Goal: Information Seeking & Learning: Learn about a topic

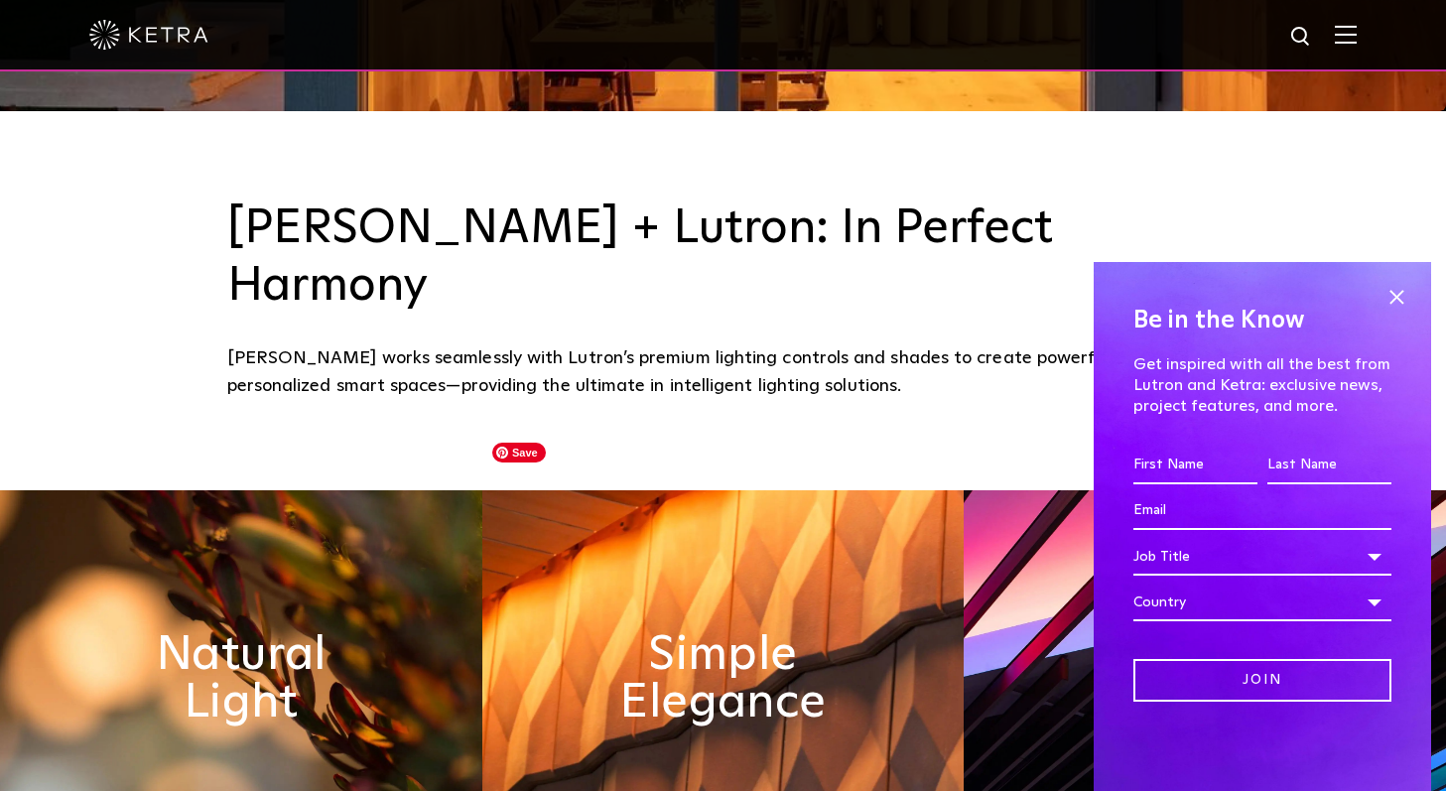
scroll to position [907, 0]
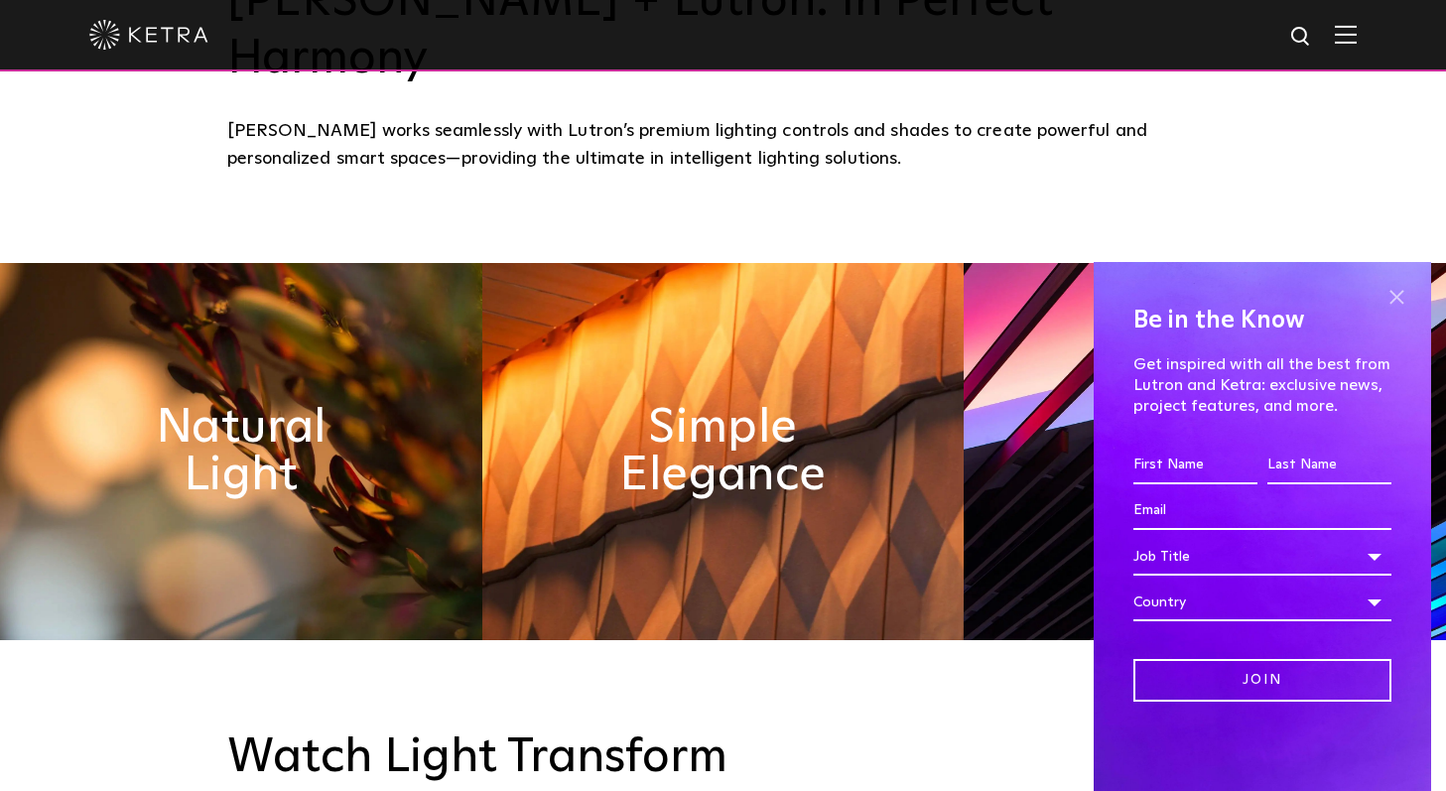
click at [1392, 293] on span at bounding box center [1396, 297] width 30 height 30
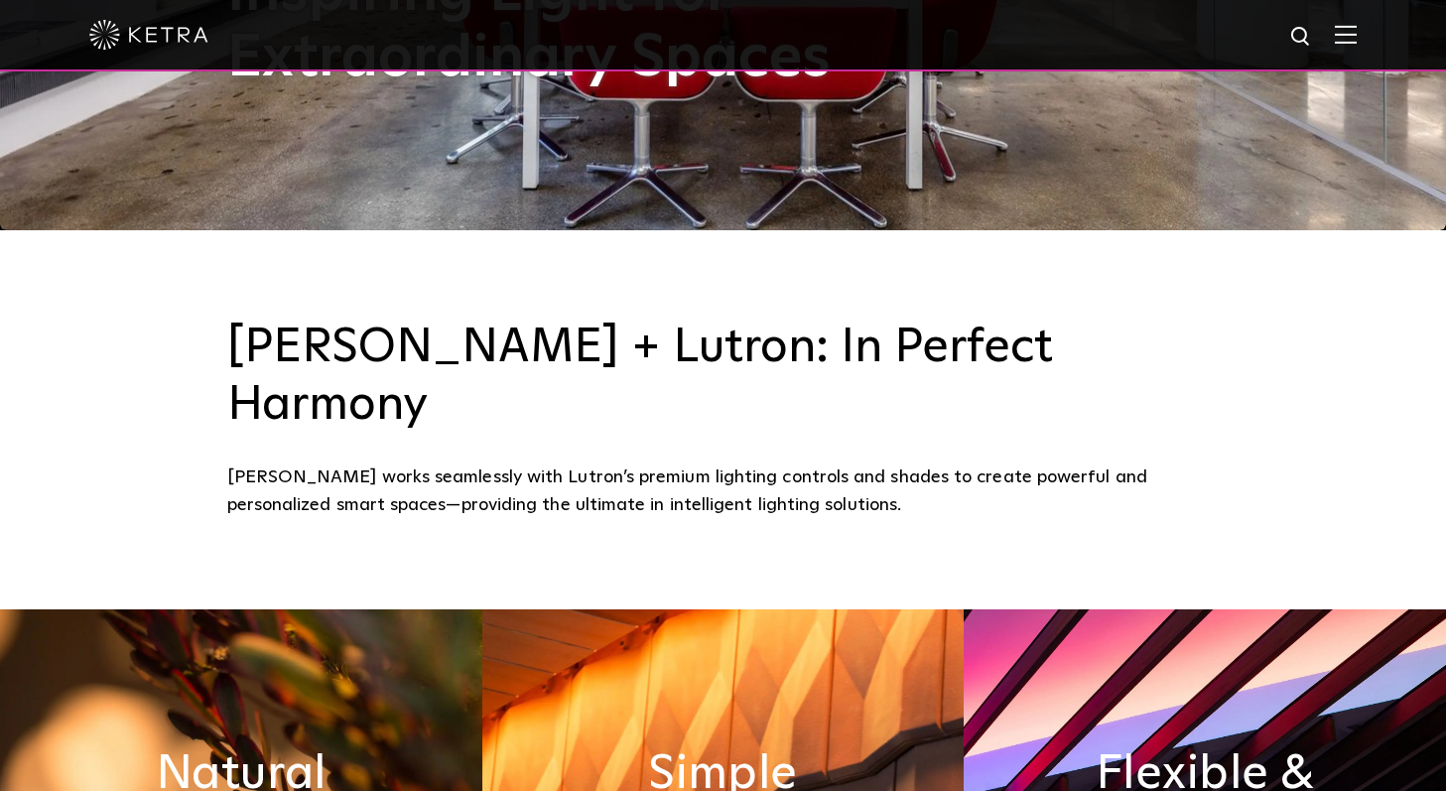
scroll to position [0, 0]
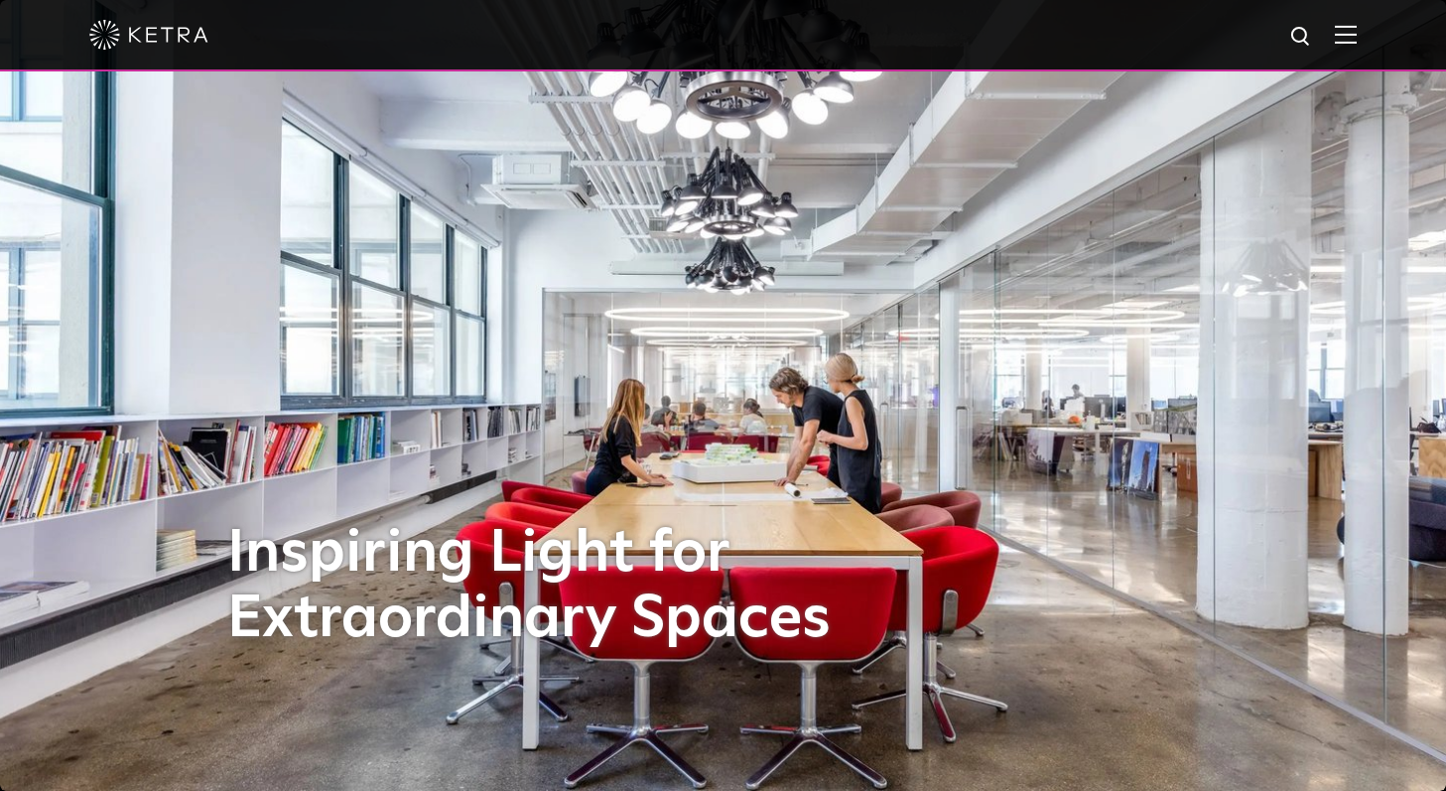
click at [1336, 40] on img at bounding box center [1345, 34] width 22 height 19
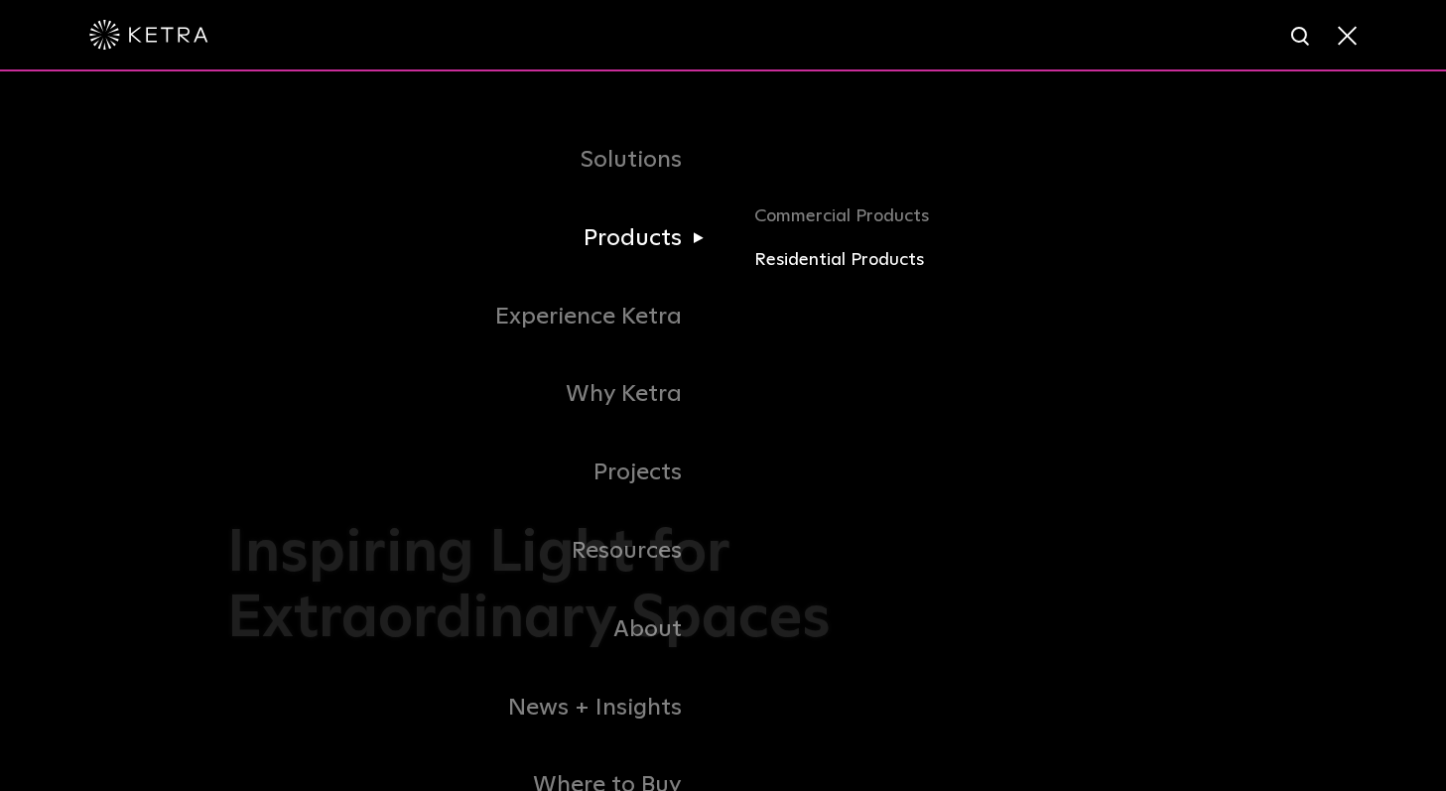
click at [843, 256] on link "Residential Products" at bounding box center [986, 260] width 464 height 29
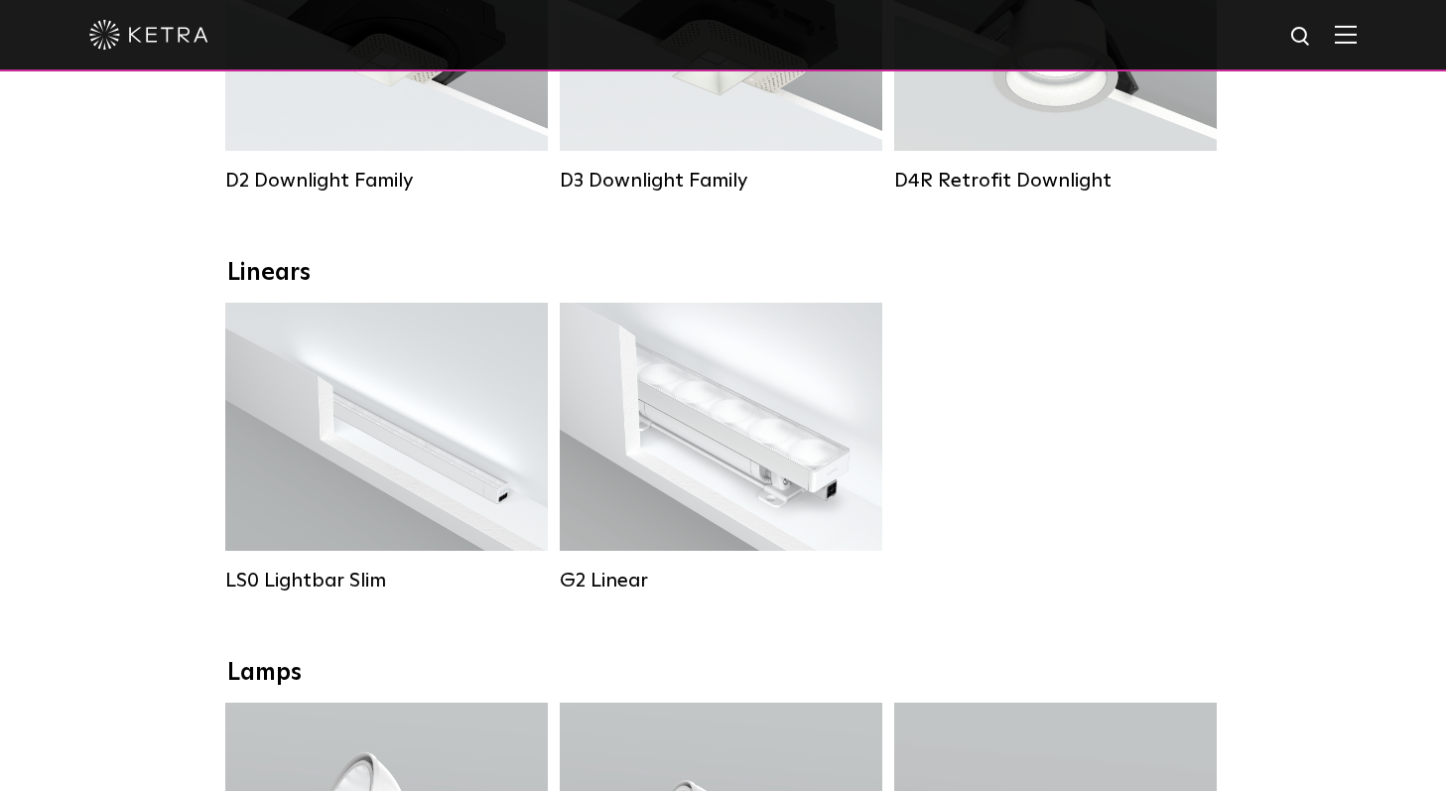
scroll to position [576, 0]
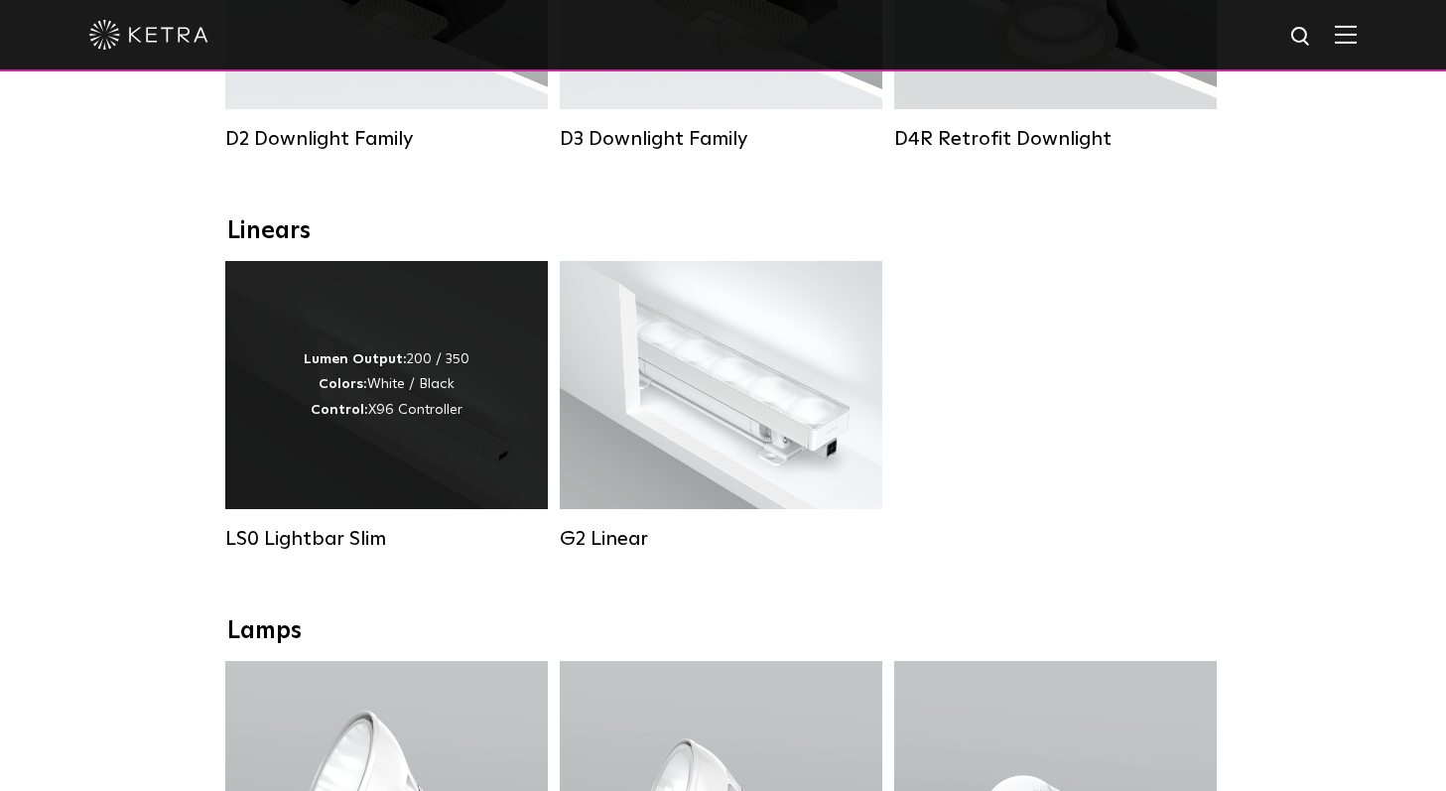
click at [433, 406] on div "Lumen Output: 200 / 350 Colors: White / Black Control: X96 Controller" at bounding box center [387, 384] width 166 height 75
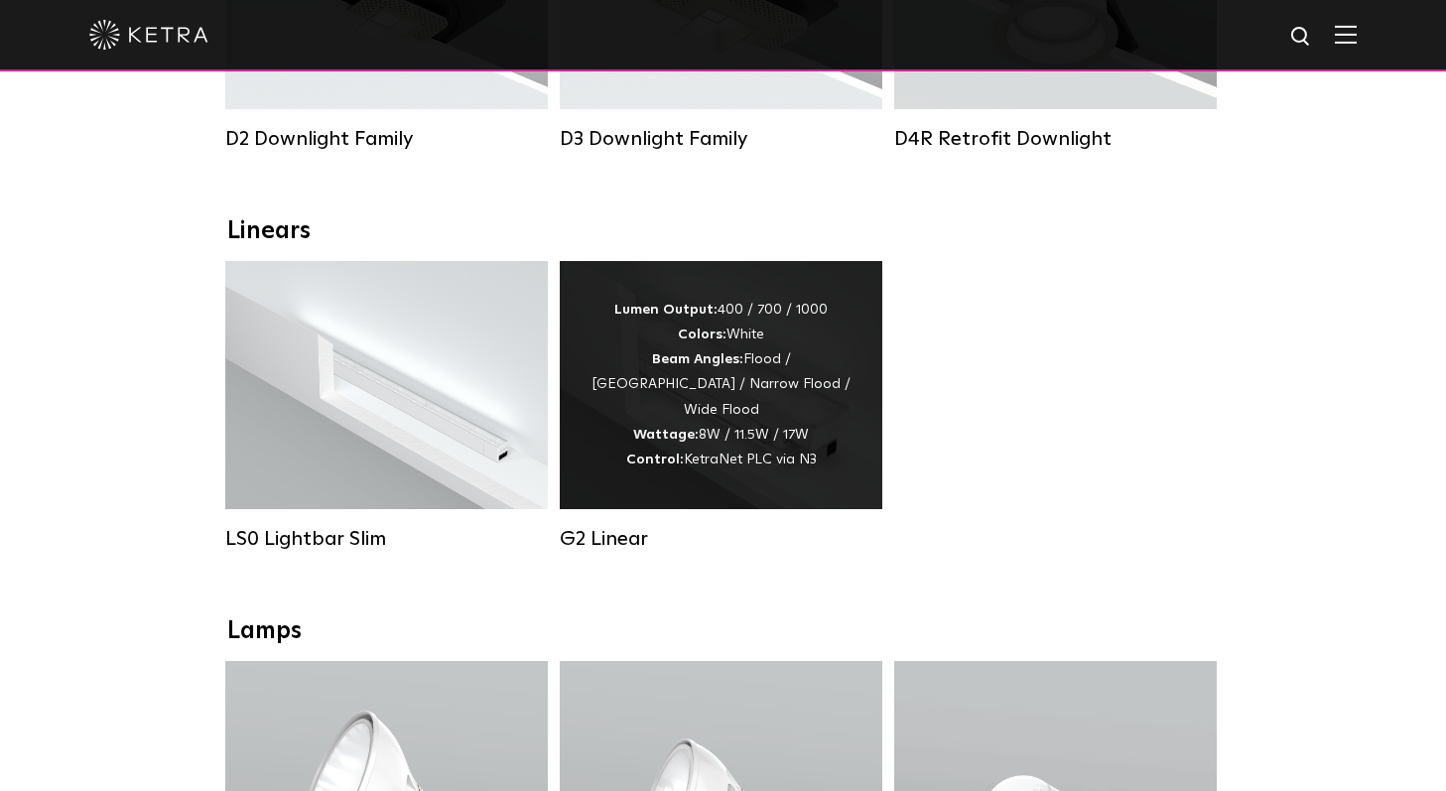
click at [684, 397] on div "Lumen Output: 400 / 700 / 1000 Colors: White Beam Angles: Flood / Graze / Narro…" at bounding box center [720, 385] width 263 height 175
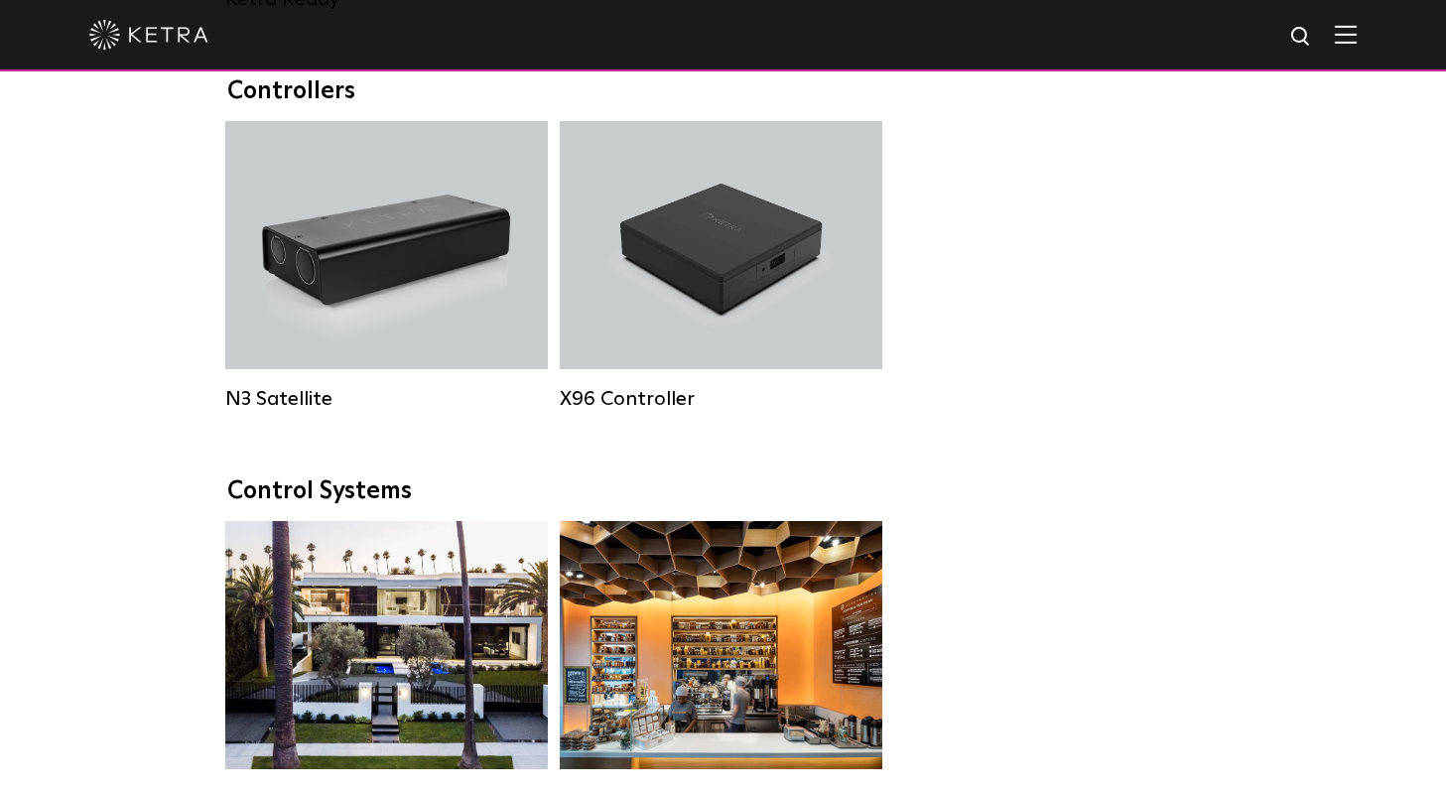
scroll to position [2500, 0]
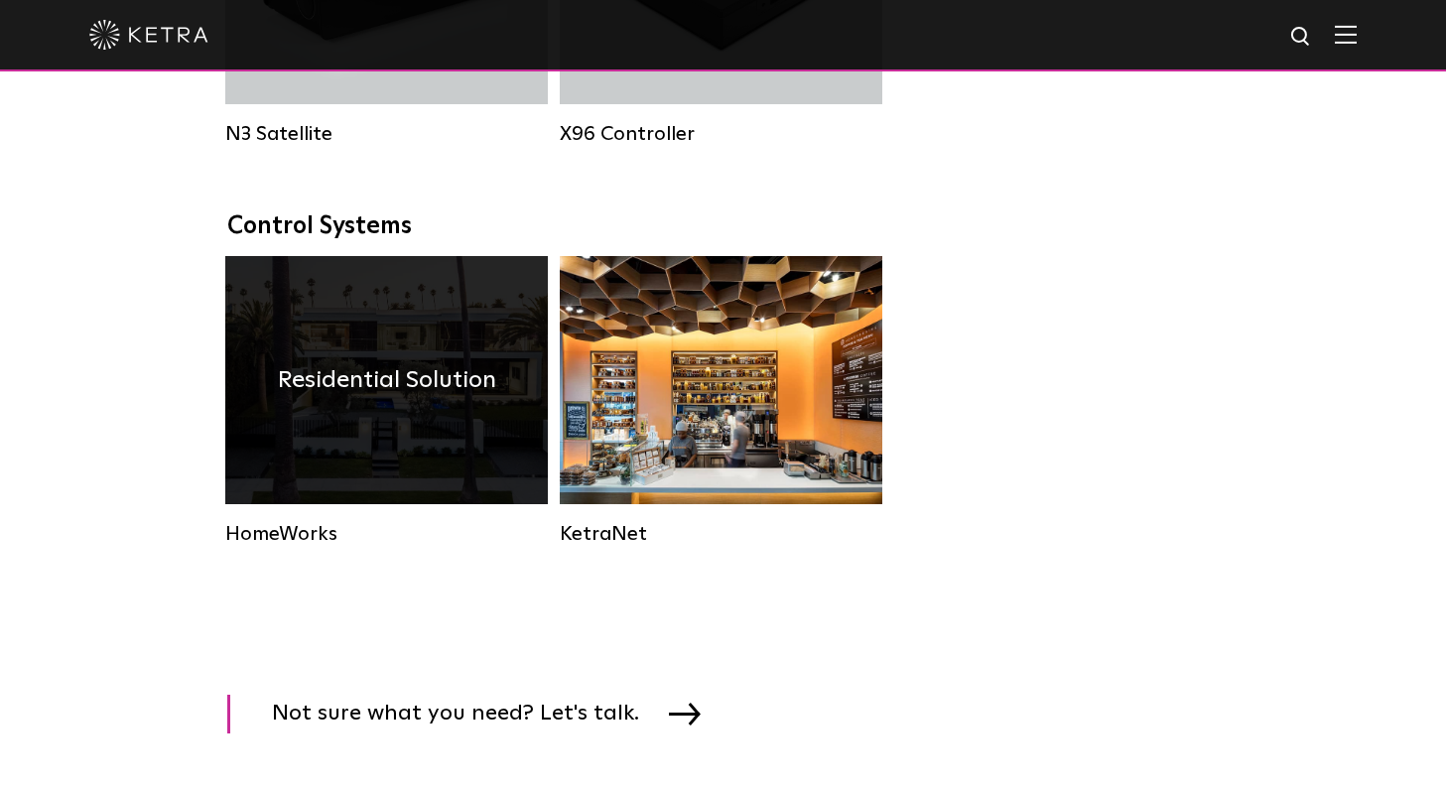
click at [455, 402] on div "Residential Solution" at bounding box center [386, 380] width 322 height 248
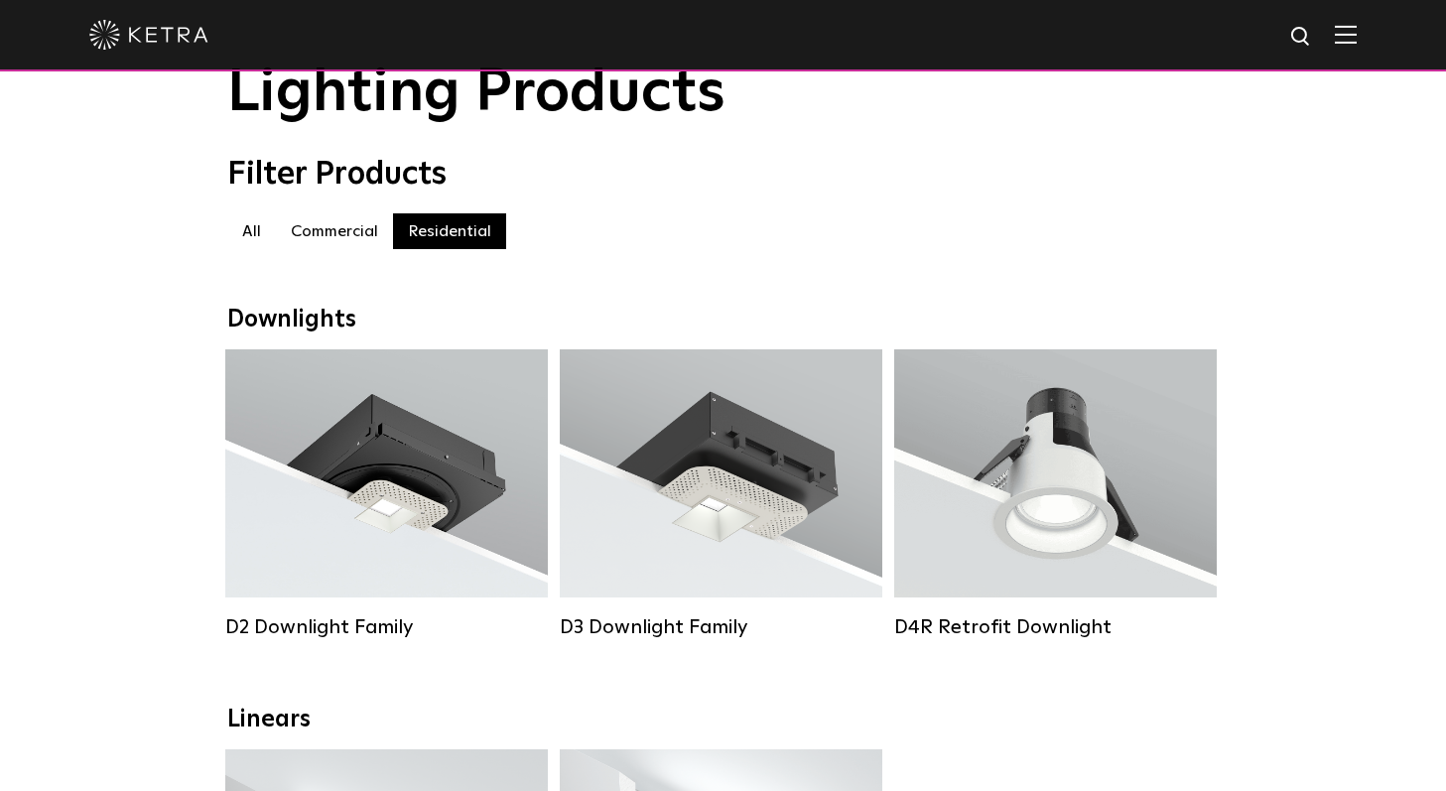
scroll to position [251, 0]
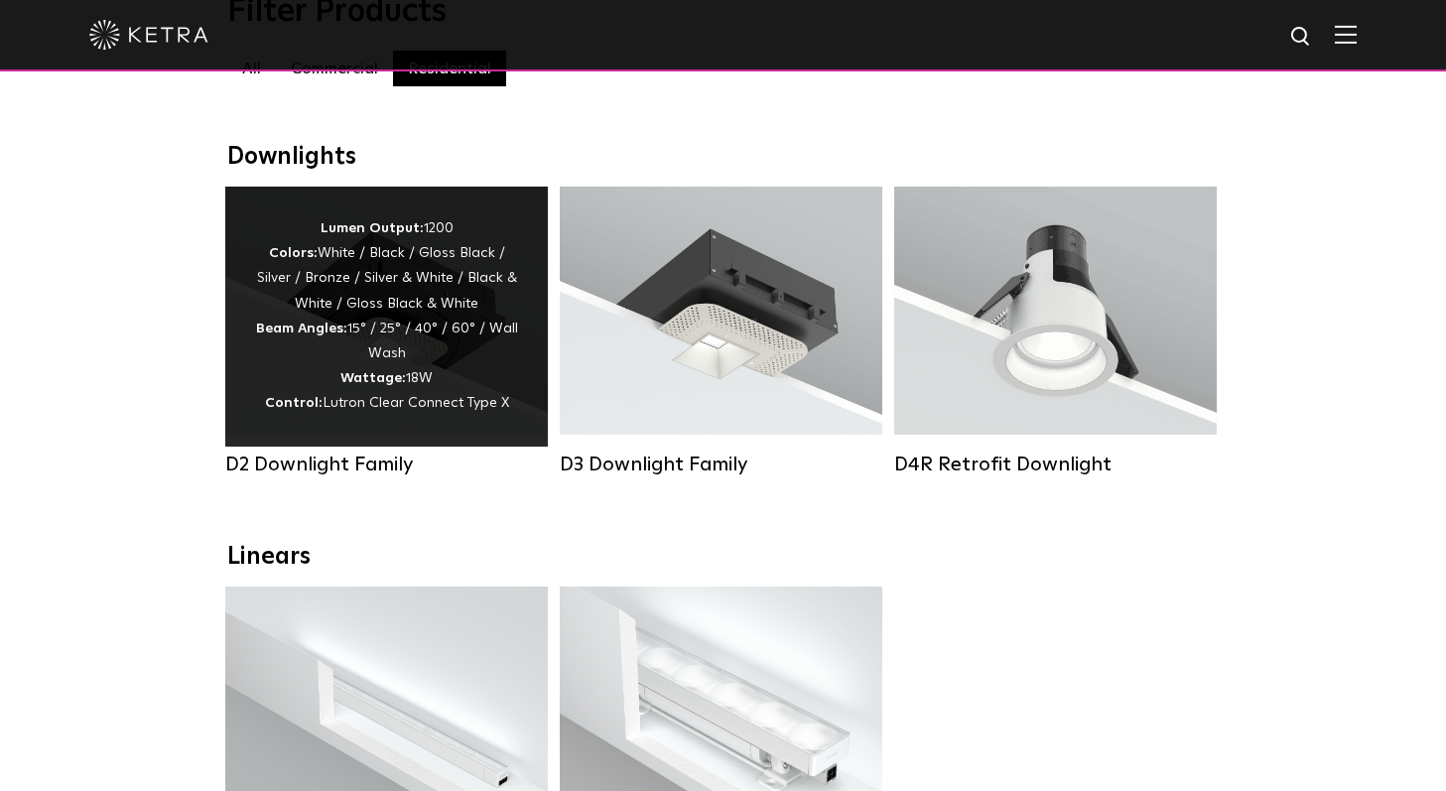
click at [522, 368] on div "Lumen Output: 1200 Colors: White / Black / Gloss Black / Silver / Bronze / Silv…" at bounding box center [386, 317] width 322 height 260
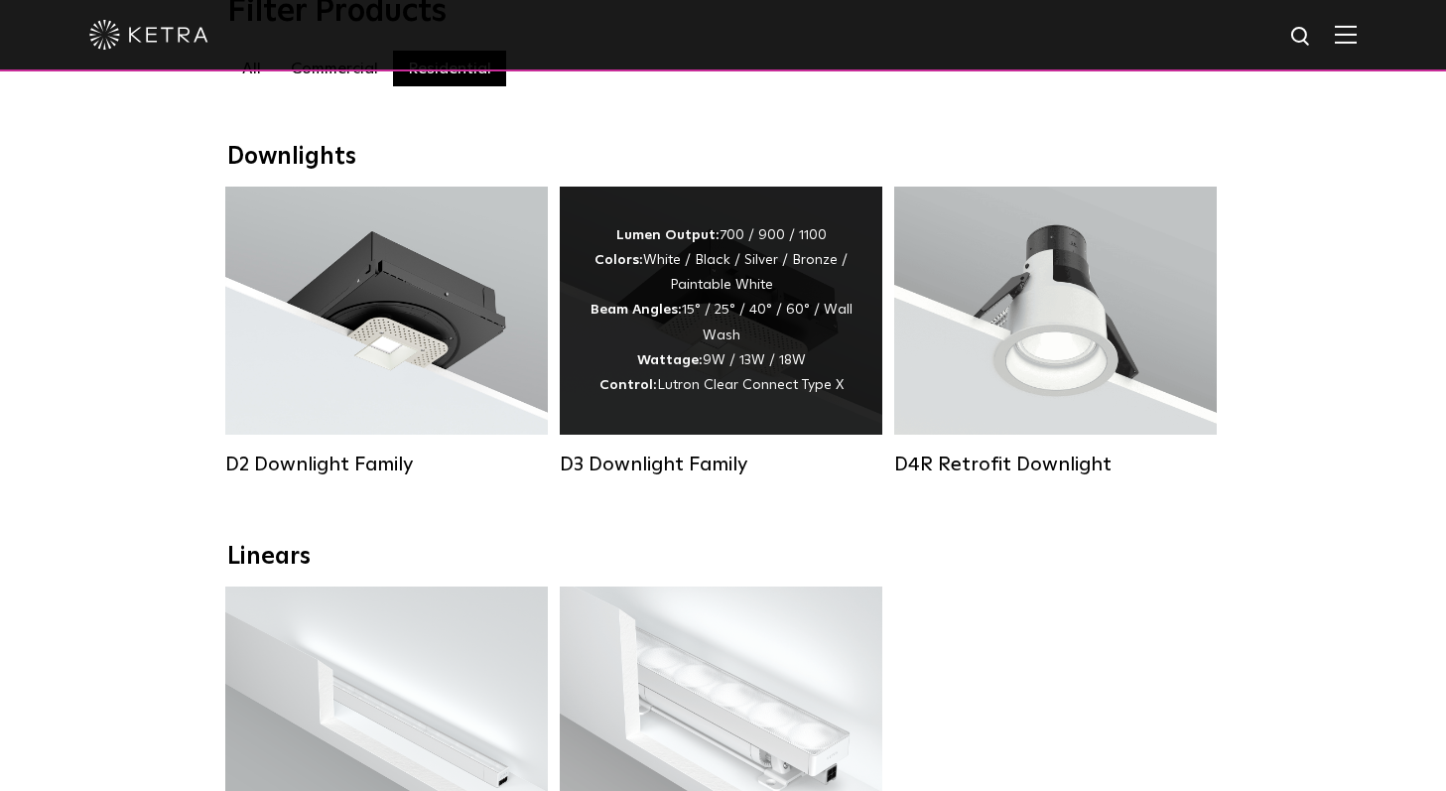
click at [808, 340] on div "Lumen Output: 700 / 900 / 1100 Colors: White / Black / Silver / Bronze / Painta…" at bounding box center [720, 310] width 263 height 175
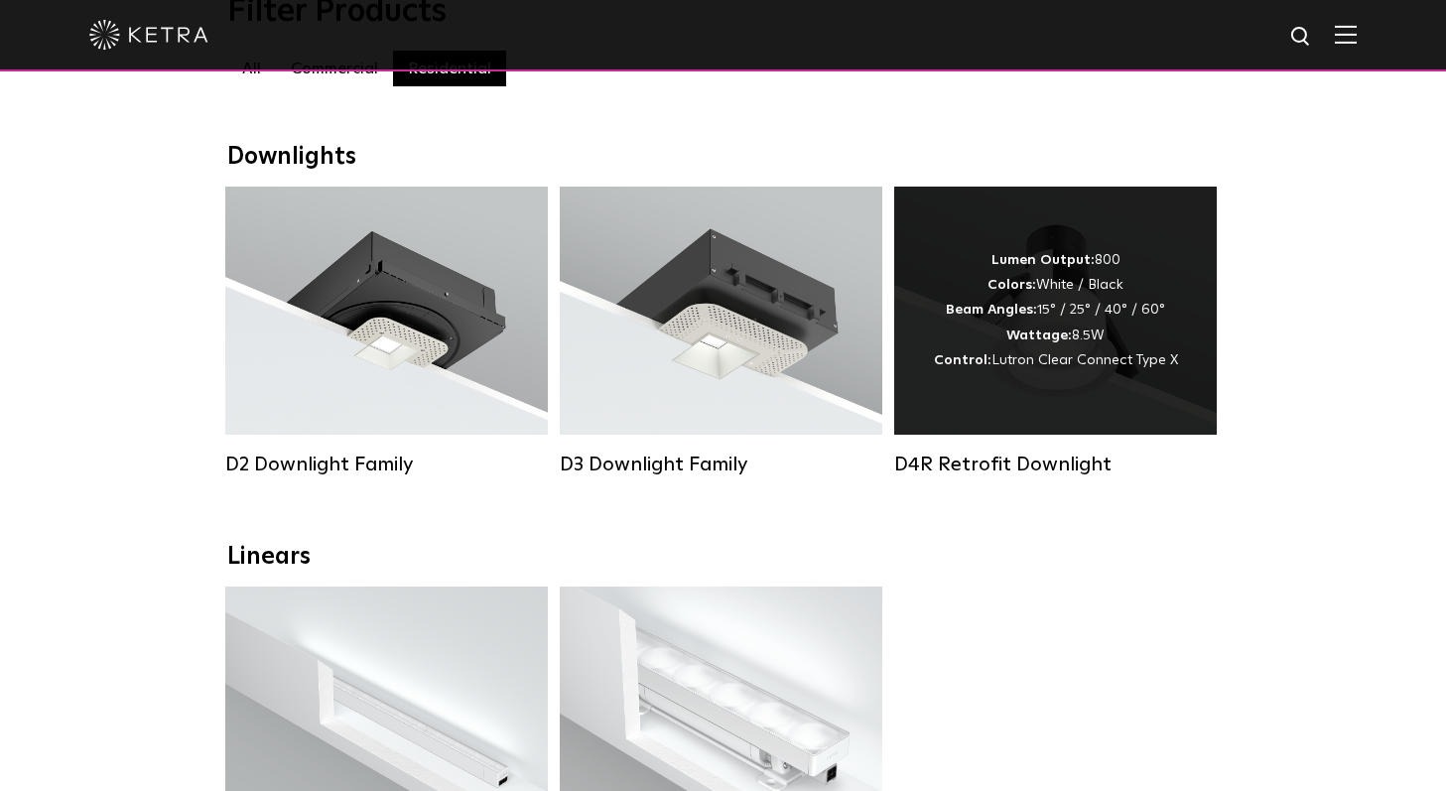
click at [986, 337] on div "Lumen Output: 800 Colors: White / Black Beam Angles: 15° / 25° / 40° / 60° Watt…" at bounding box center [1056, 310] width 244 height 125
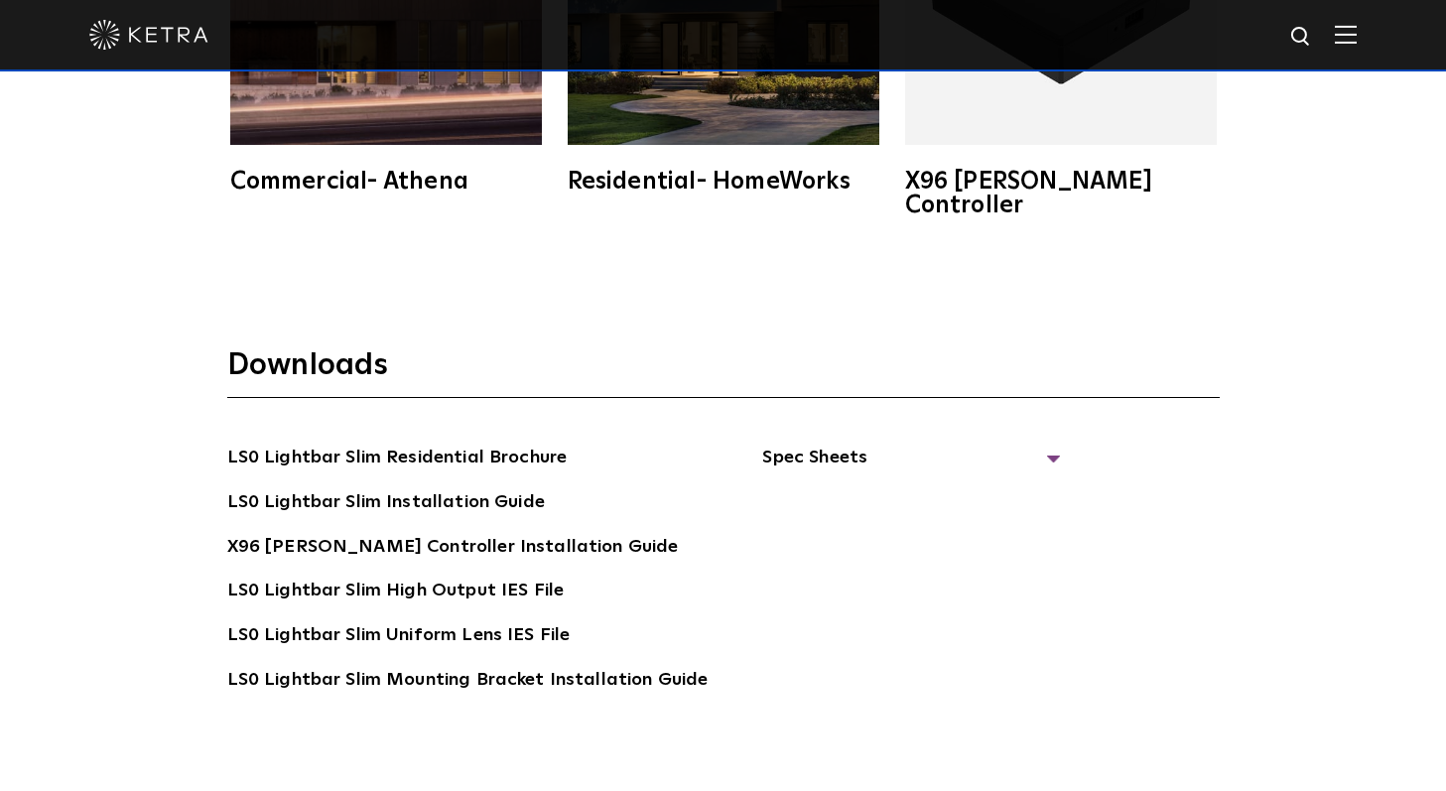
scroll to position [3470, 0]
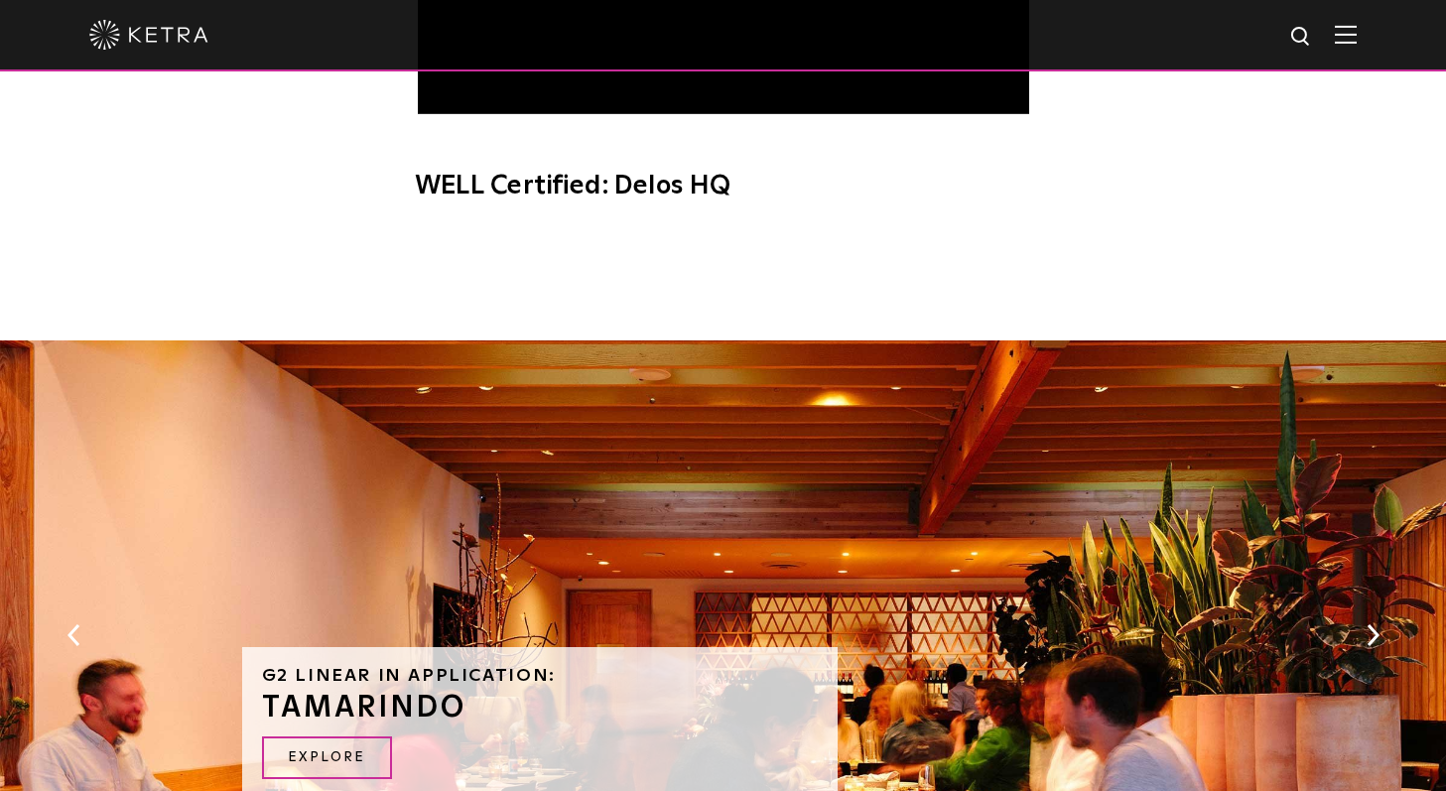
scroll to position [1982, 0]
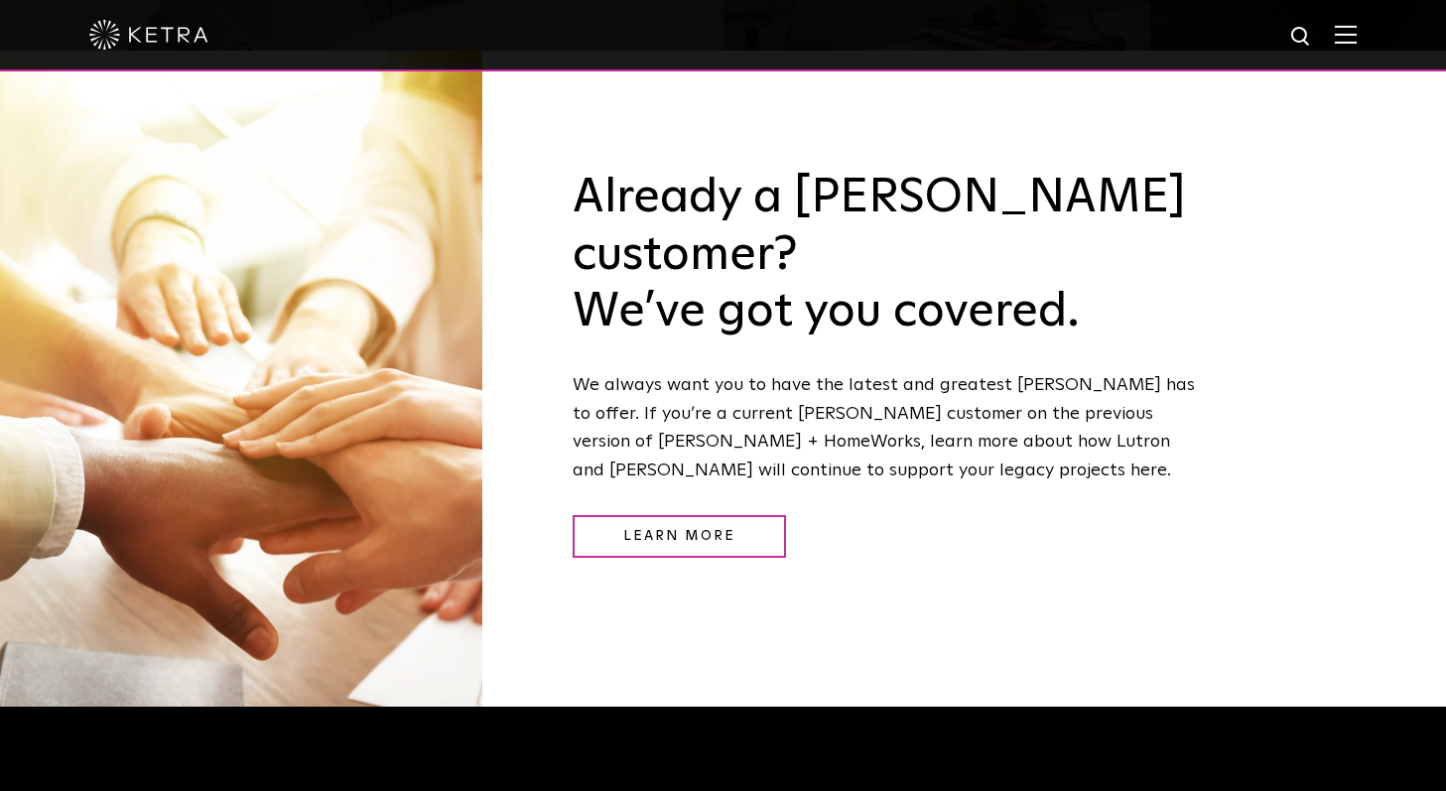
scroll to position [2351, 0]
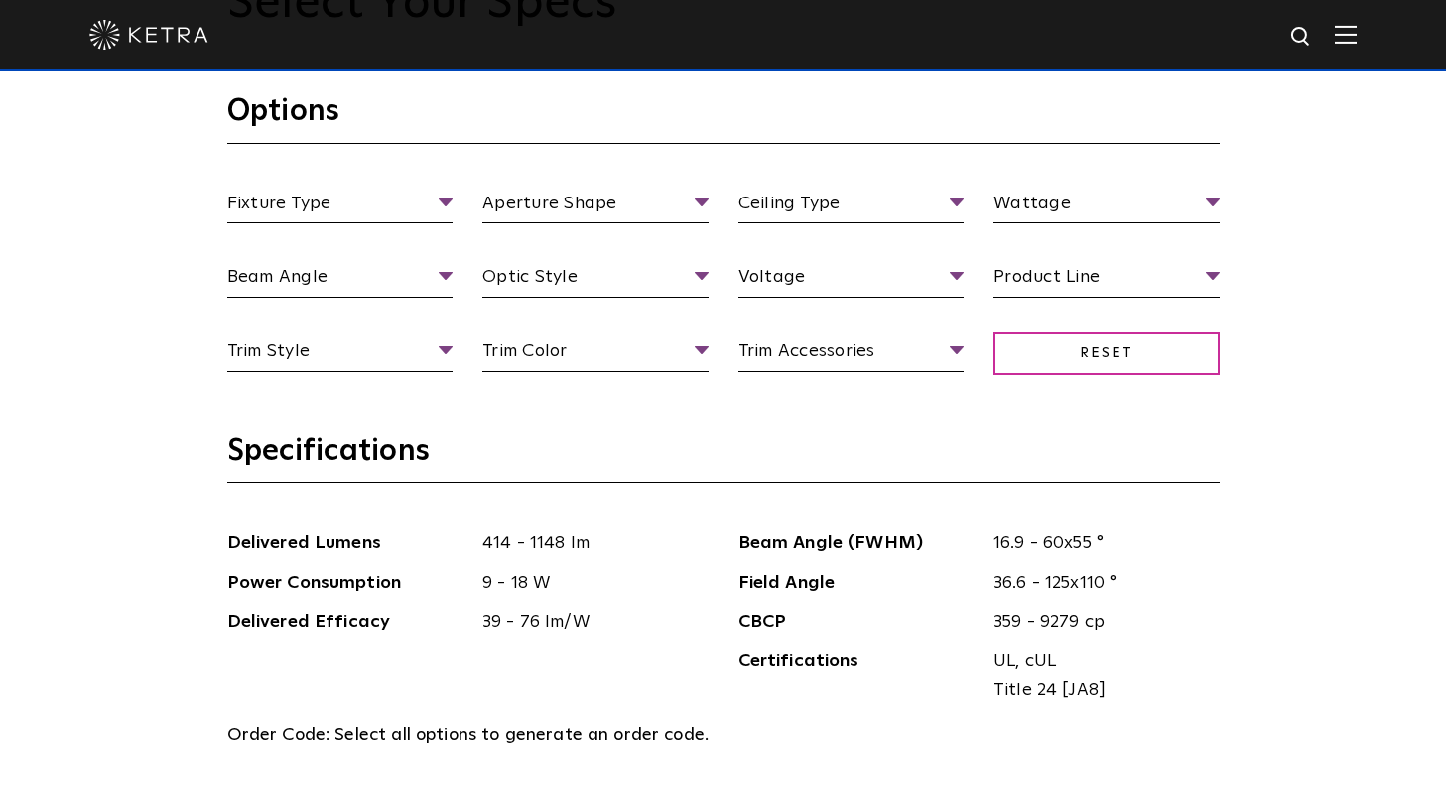
scroll to position [1903, 0]
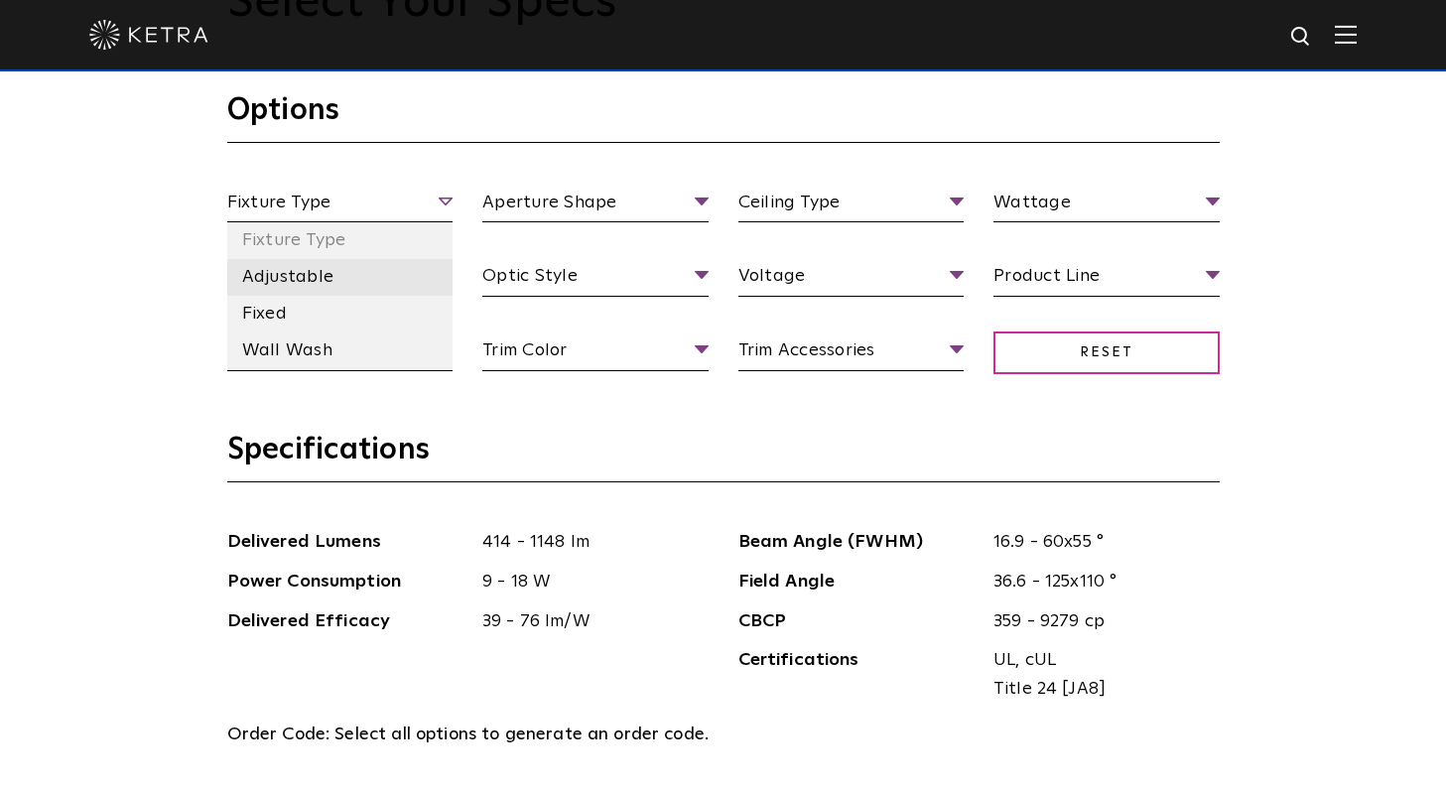
click at [323, 262] on li "Adjustable" at bounding box center [340, 277] width 226 height 37
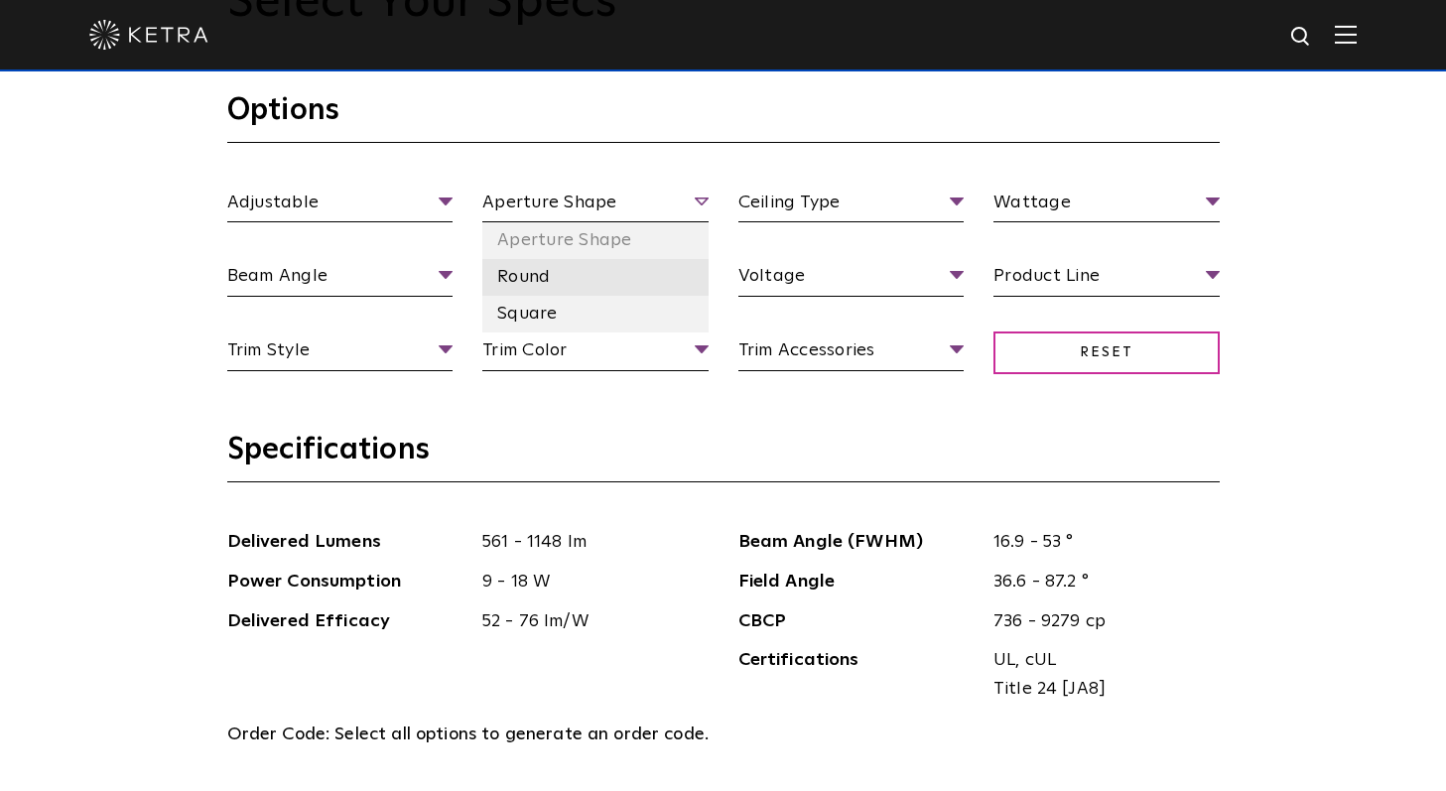
click at [549, 274] on li "Round" at bounding box center [595, 277] width 226 height 37
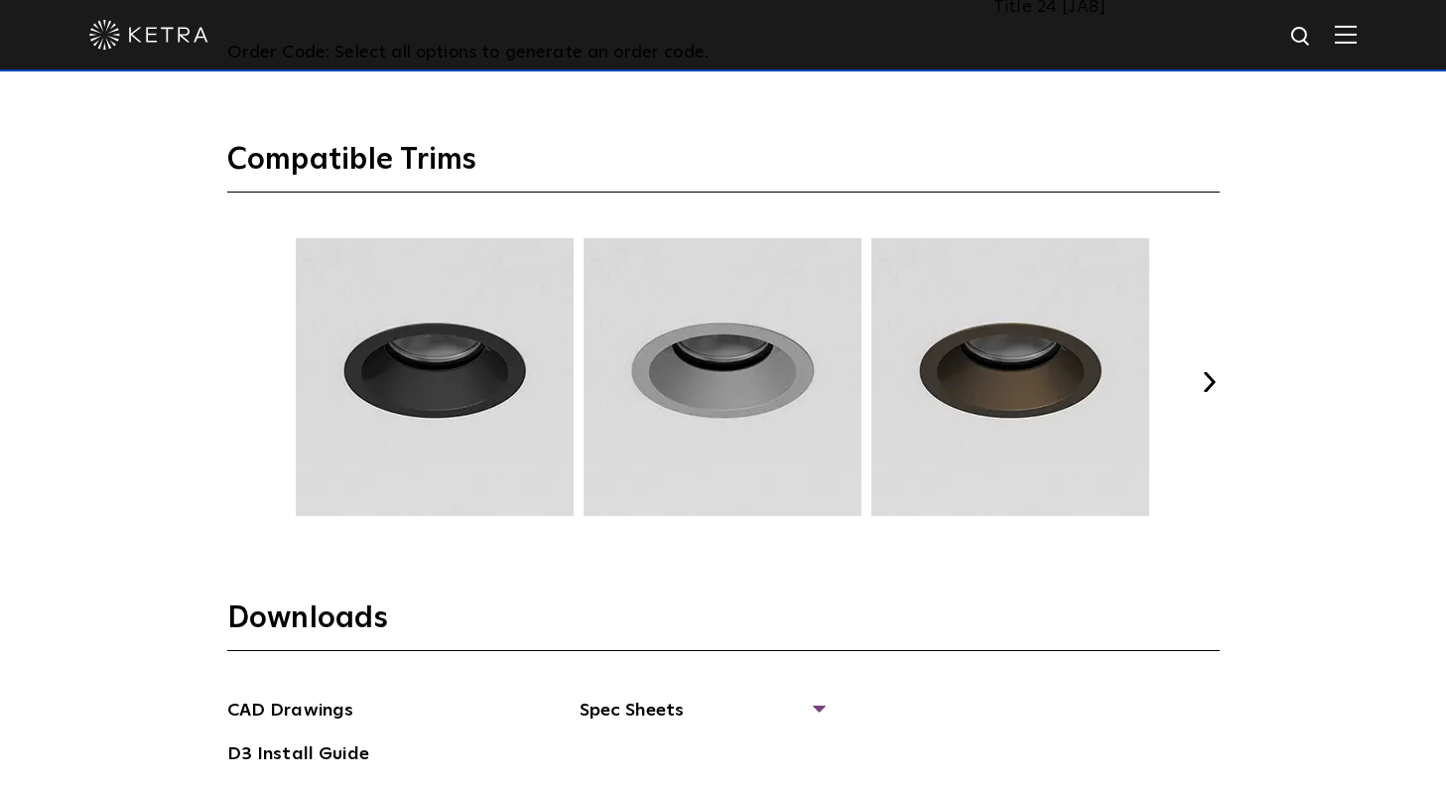
scroll to position [2639, 0]
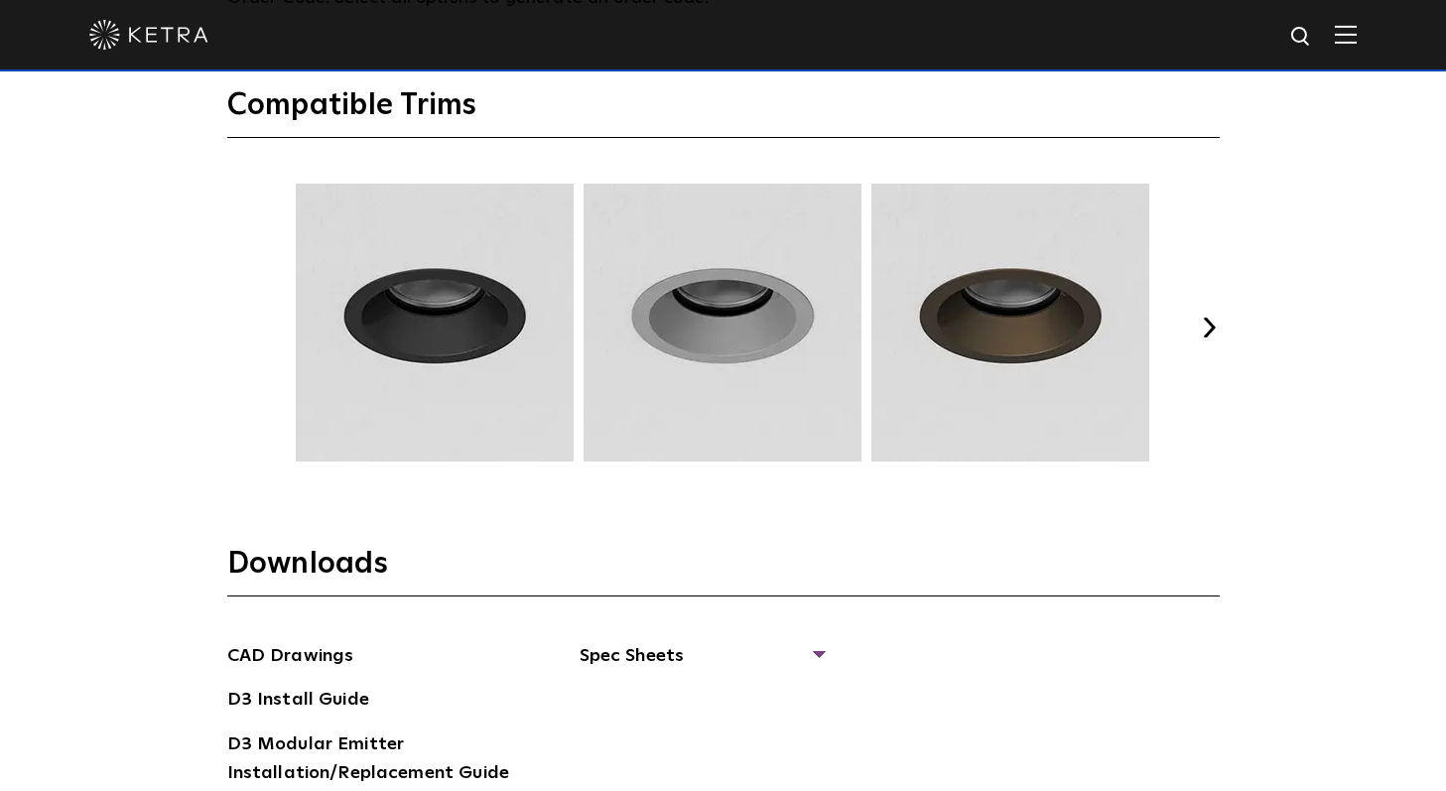
click at [1207, 329] on button "Next" at bounding box center [1210, 327] width 20 height 20
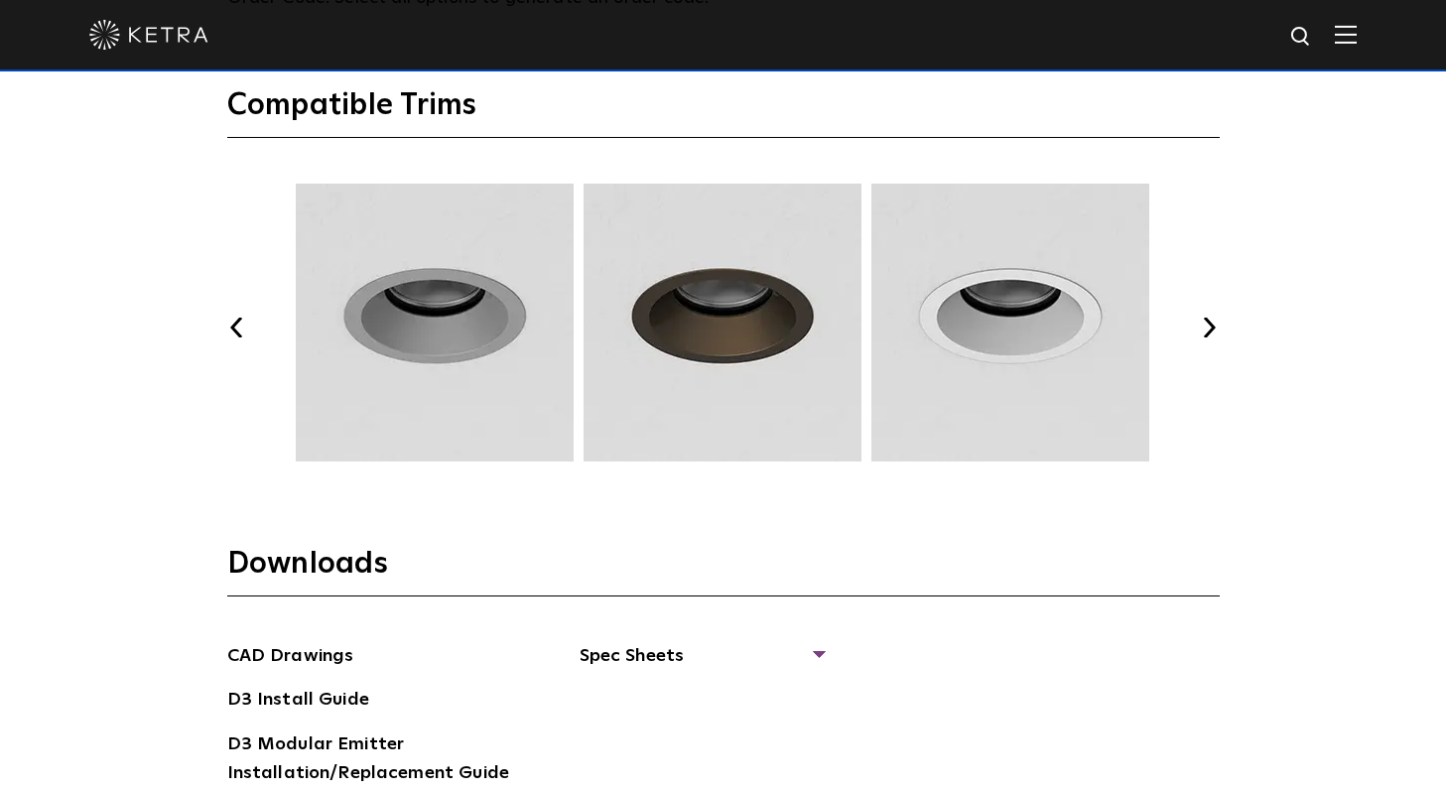
click at [1207, 329] on button "Next" at bounding box center [1210, 327] width 20 height 20
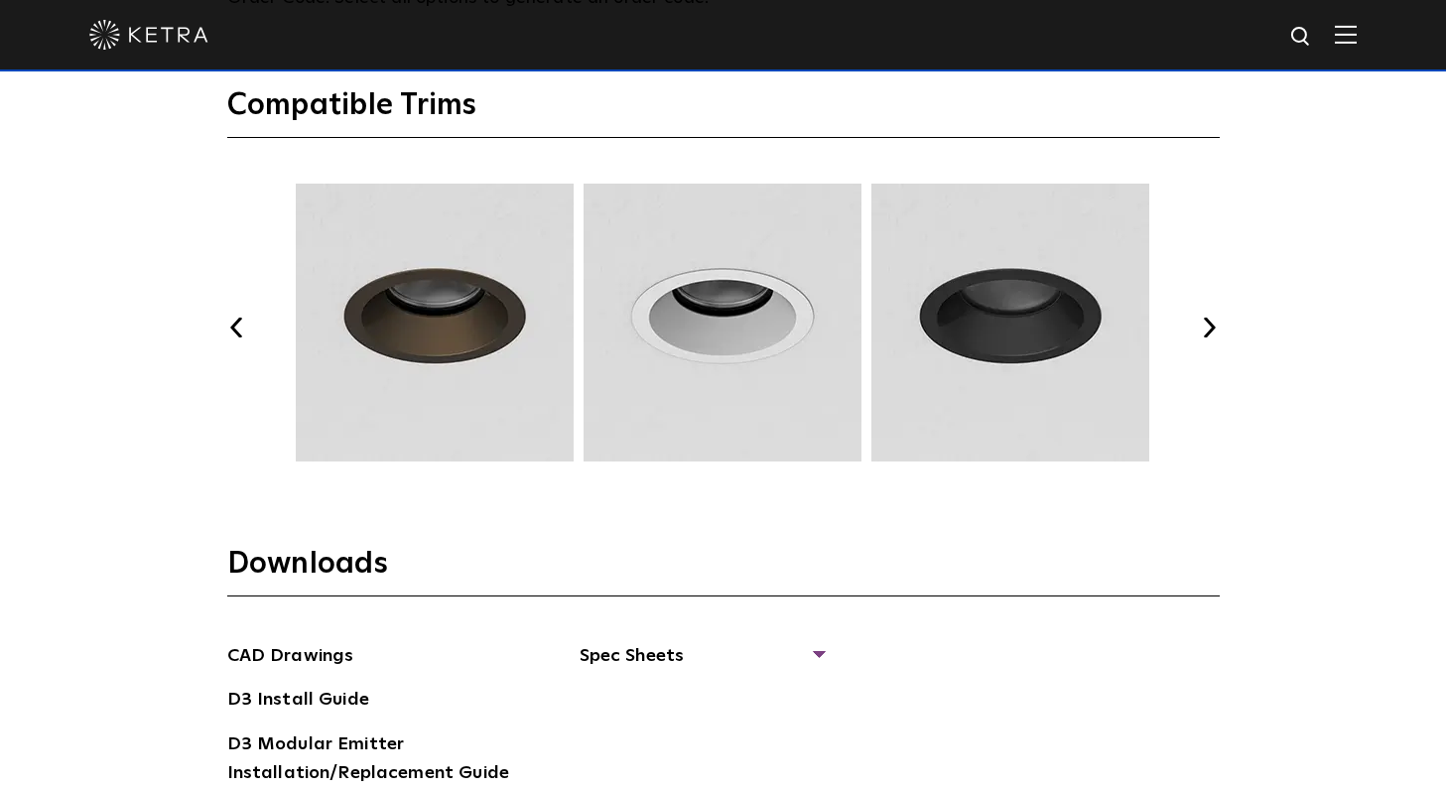
click at [1207, 329] on button "Next" at bounding box center [1210, 327] width 20 height 20
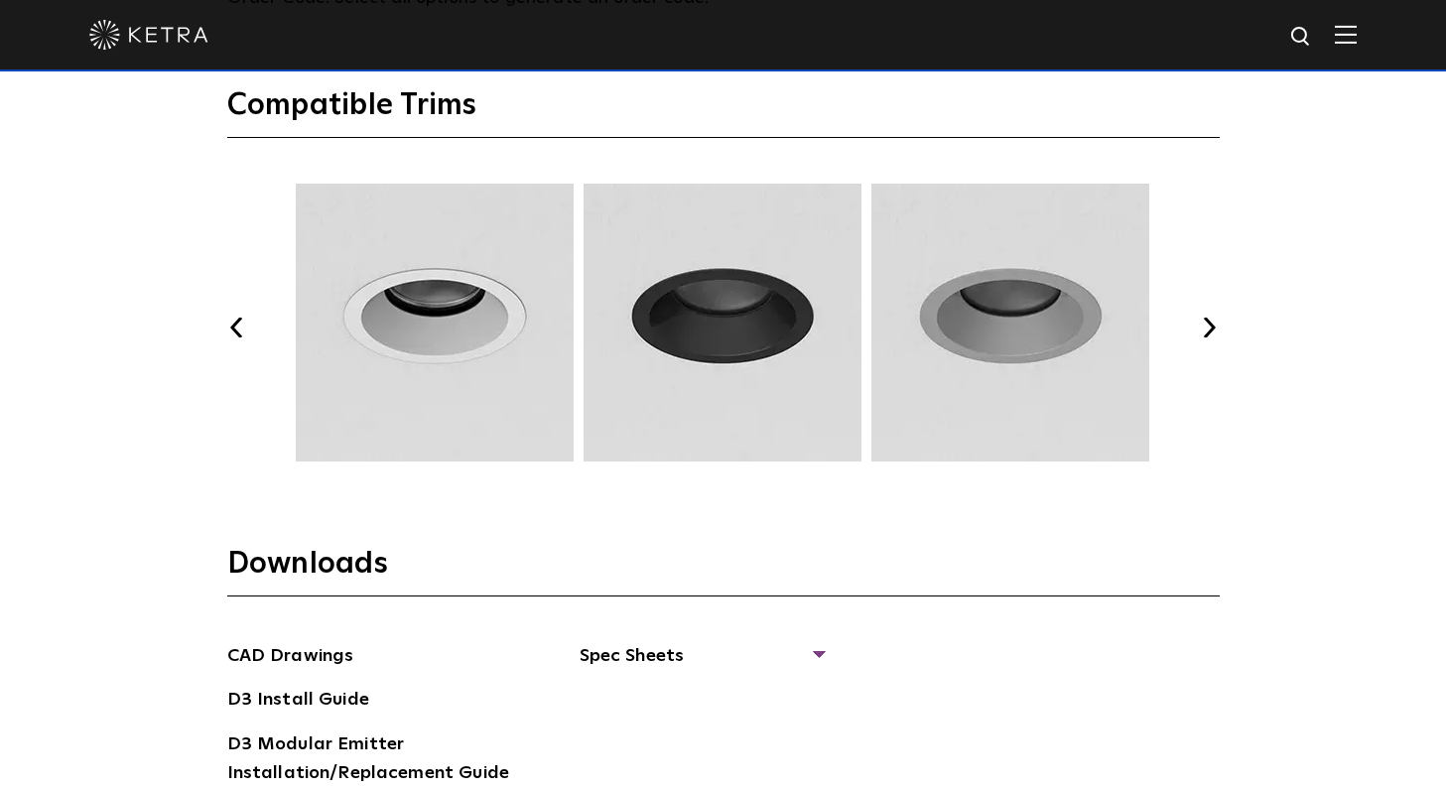
click at [1207, 329] on button "Next" at bounding box center [1210, 327] width 20 height 20
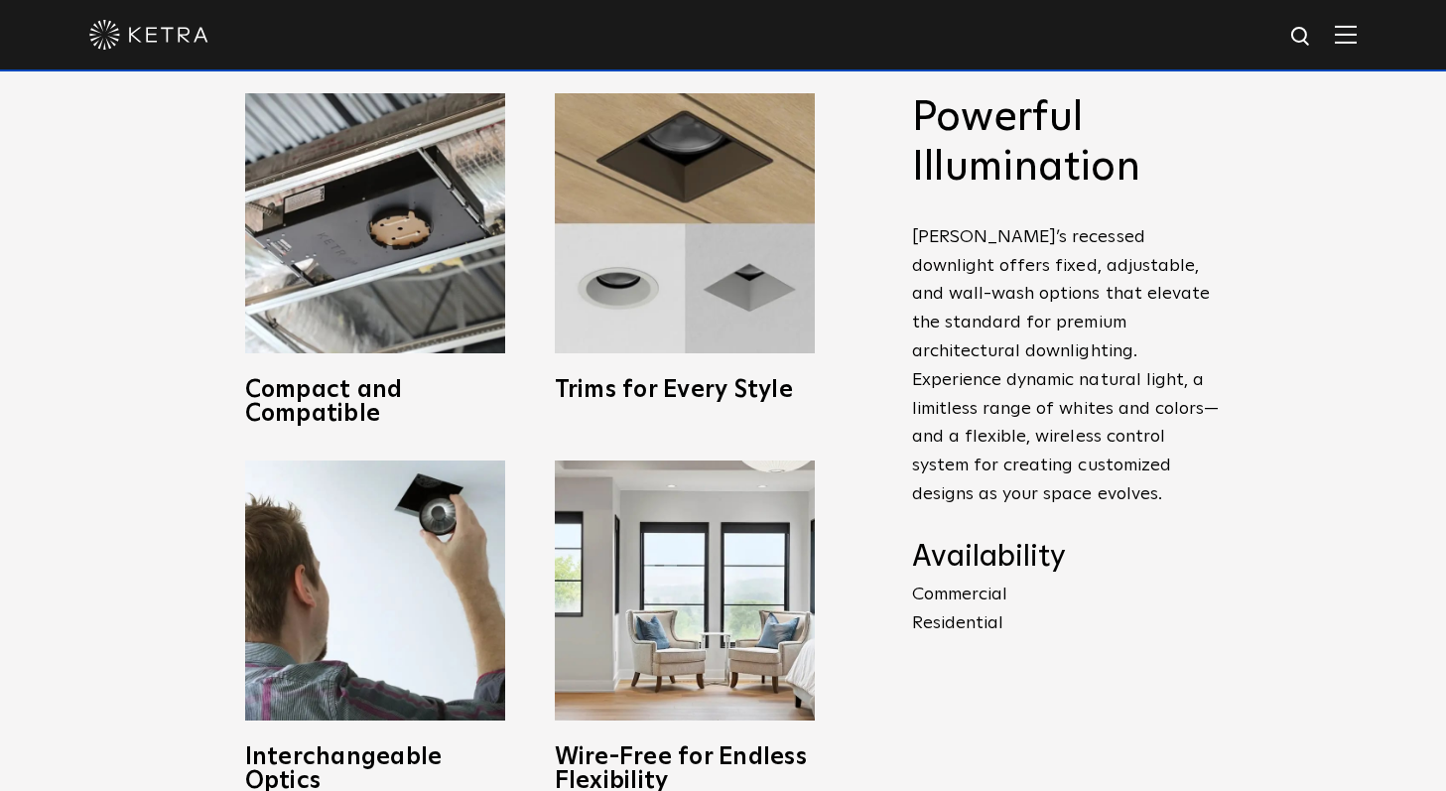
scroll to position [756, 0]
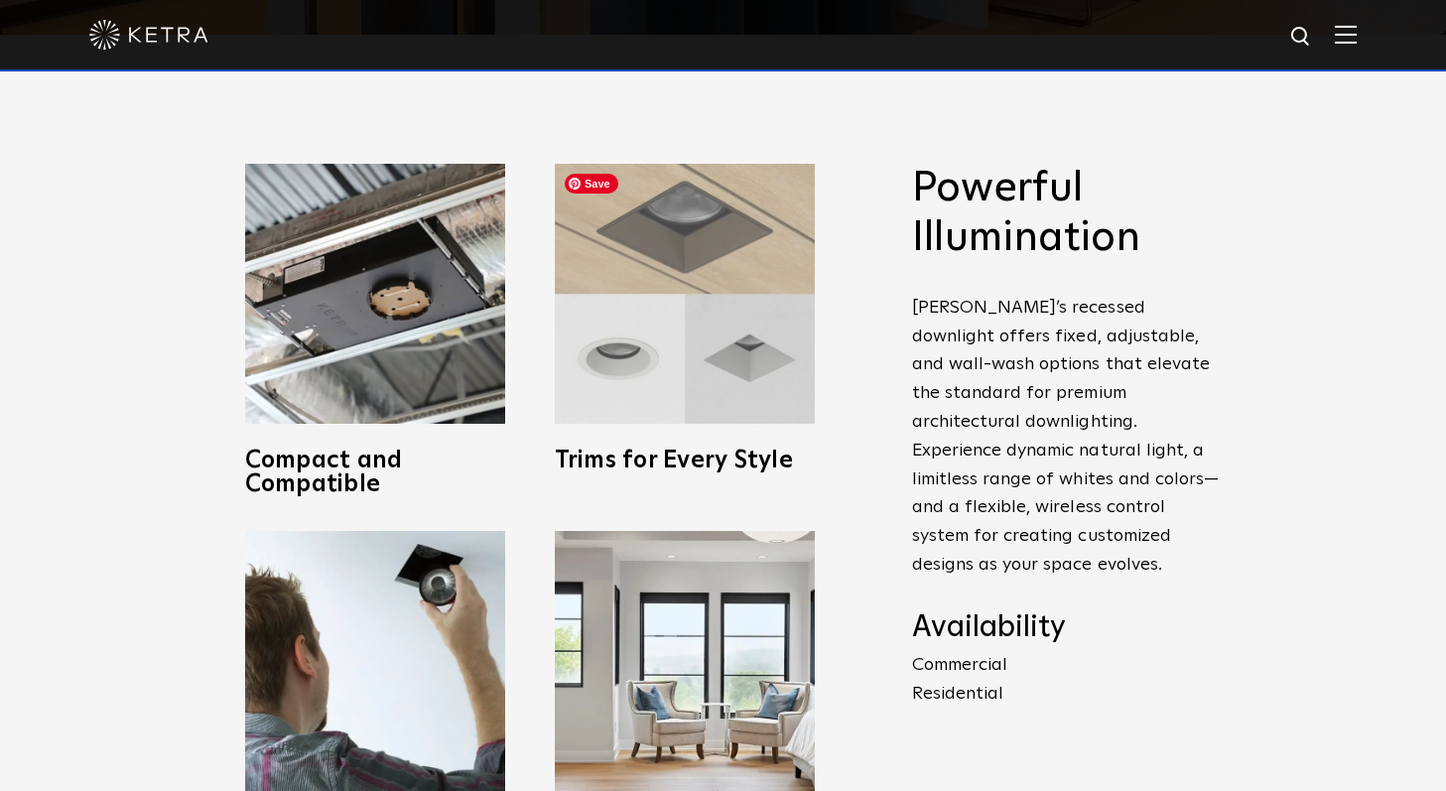
click at [693, 380] on img at bounding box center [685, 294] width 260 height 260
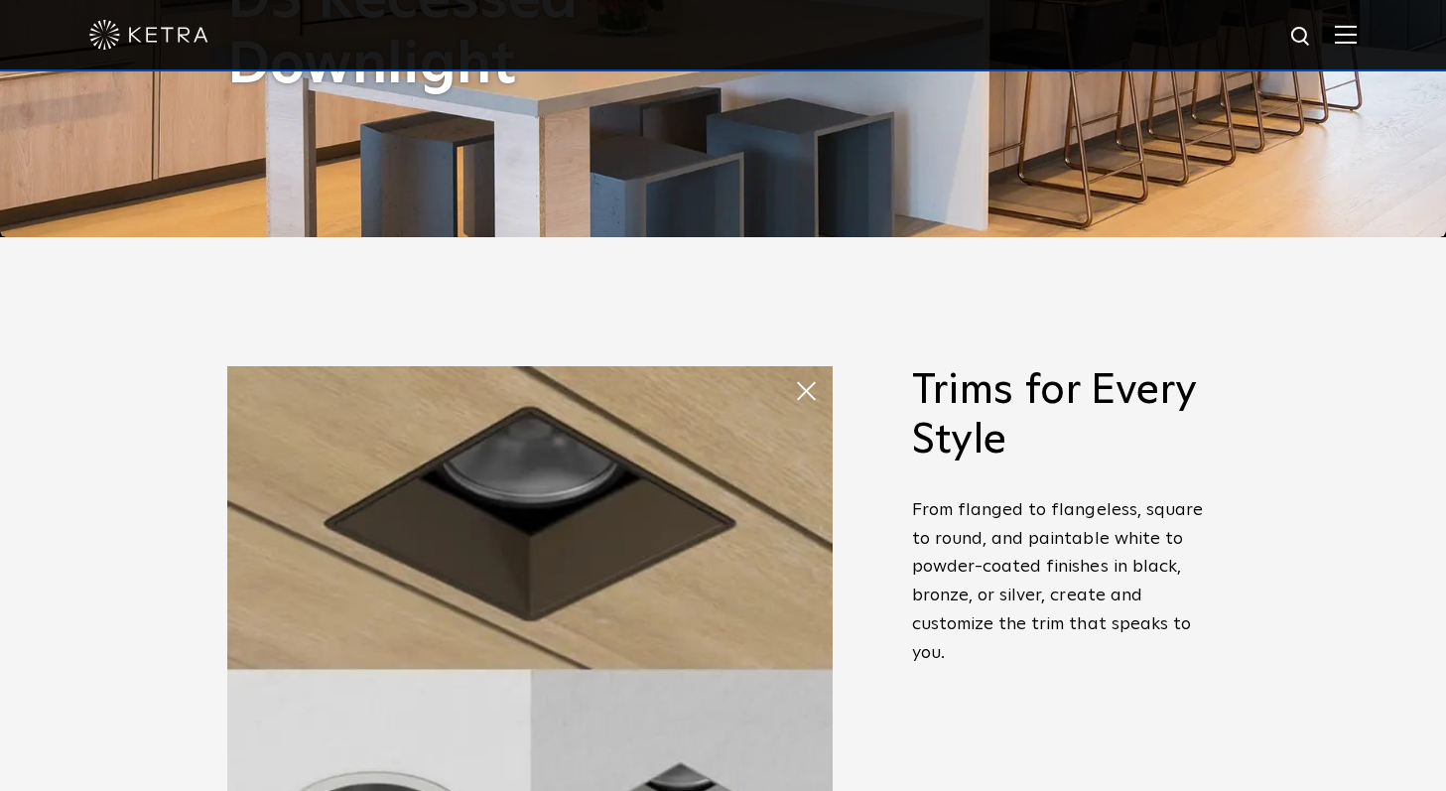
scroll to position [826, 0]
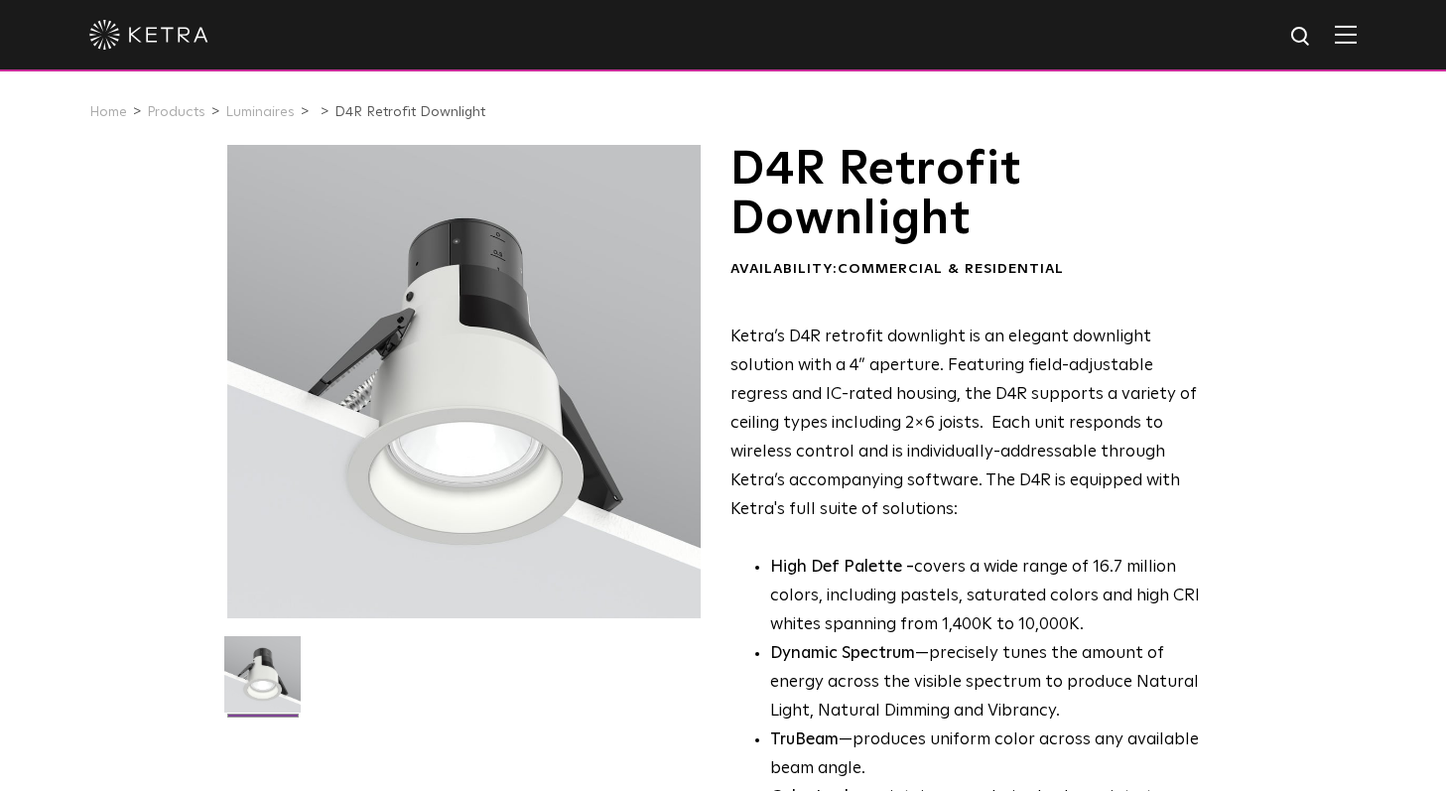
scroll to position [17, 0]
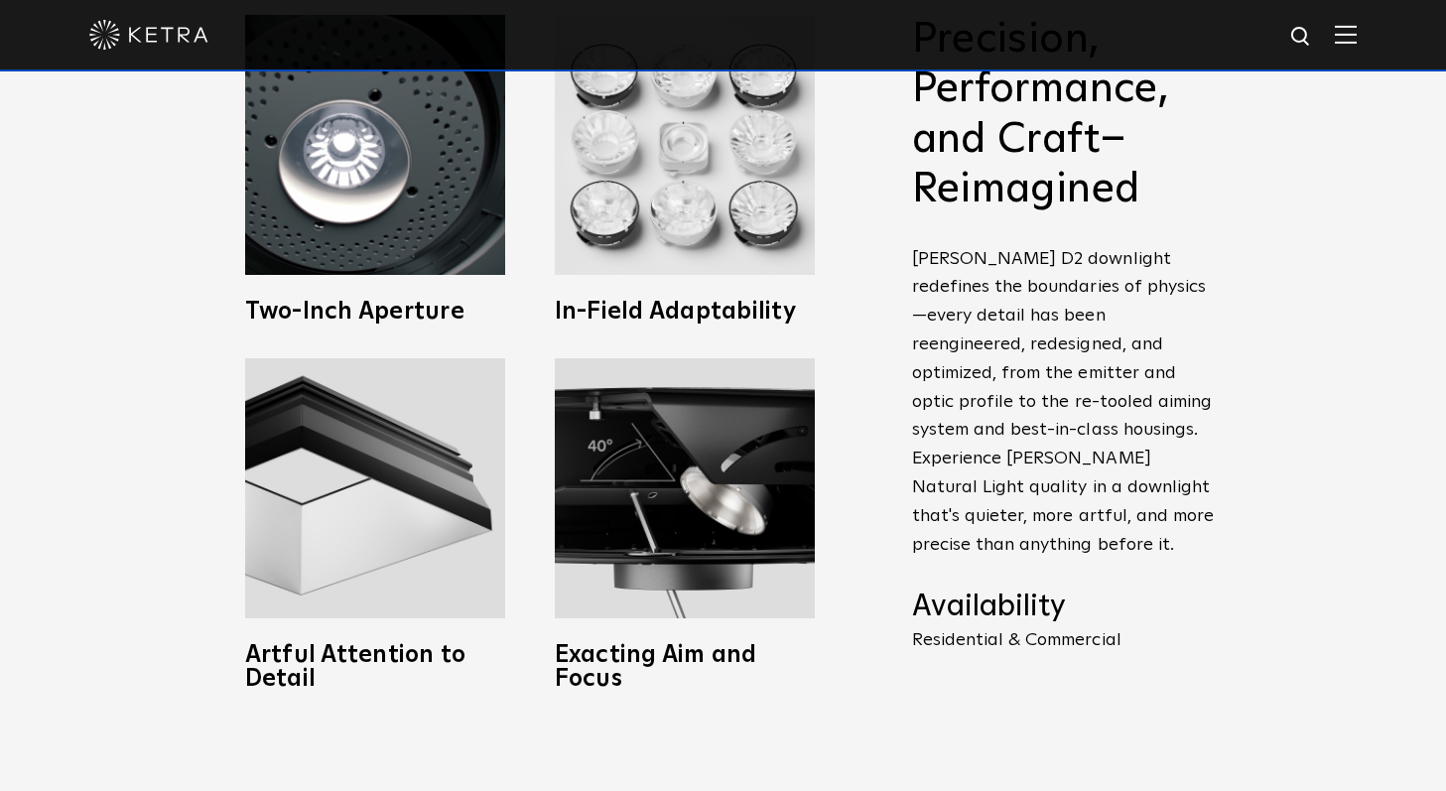
scroll to position [999, 0]
